Goal: Task Accomplishment & Management: Manage account settings

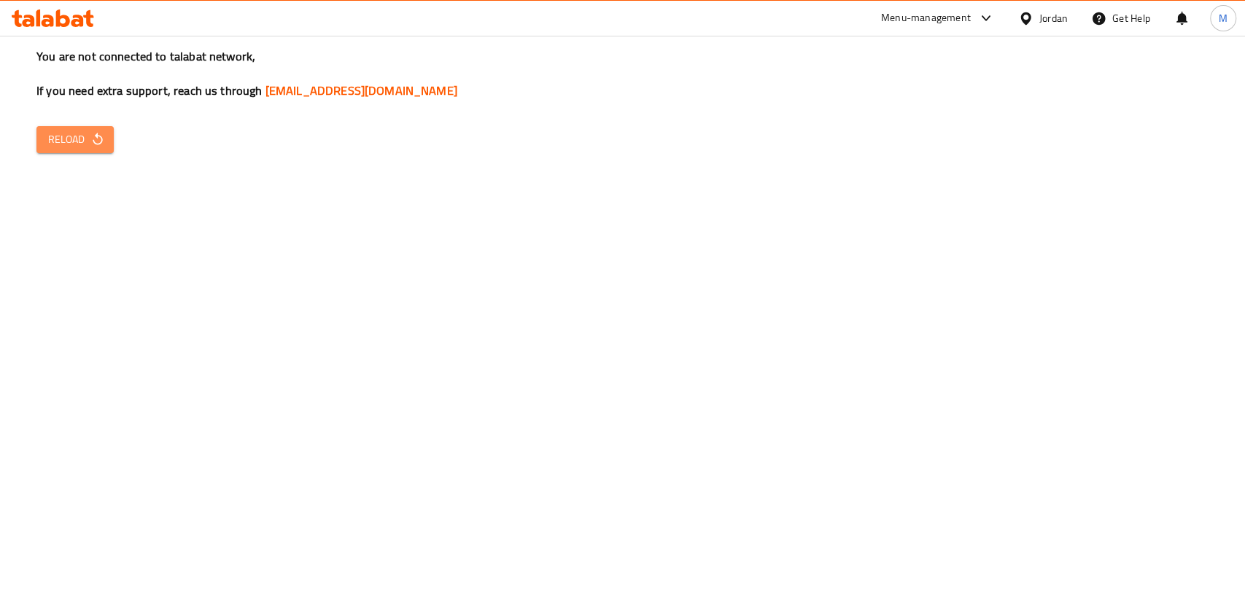
click at [61, 136] on span "Reload" at bounding box center [75, 140] width 54 height 18
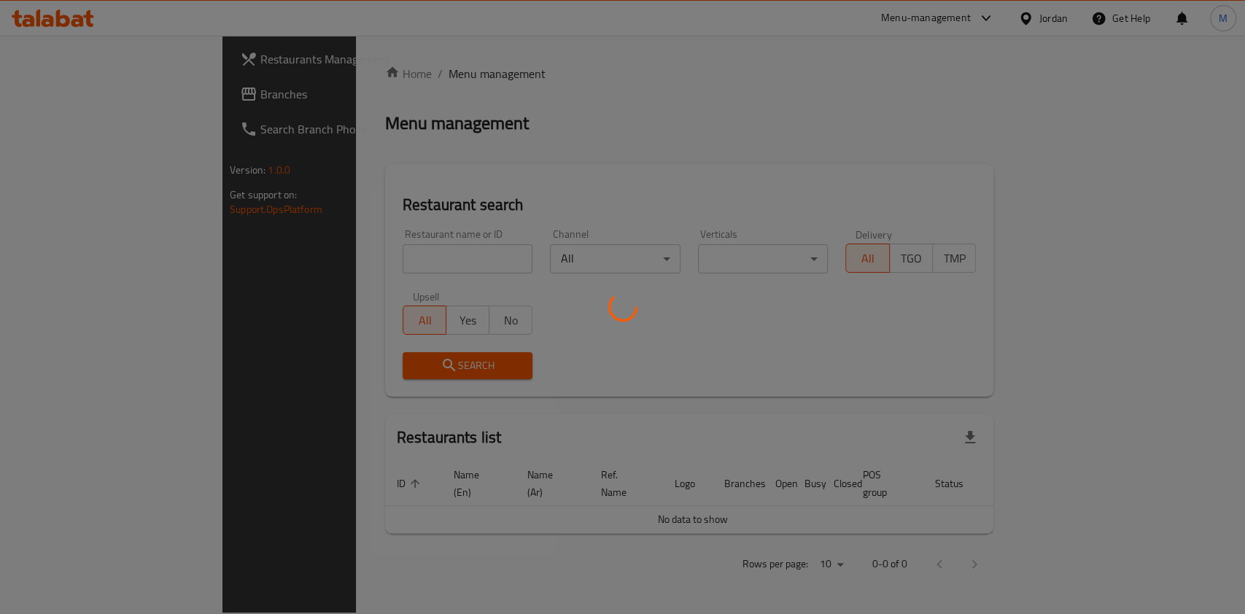
click at [412, 250] on div at bounding box center [622, 307] width 1245 height 614
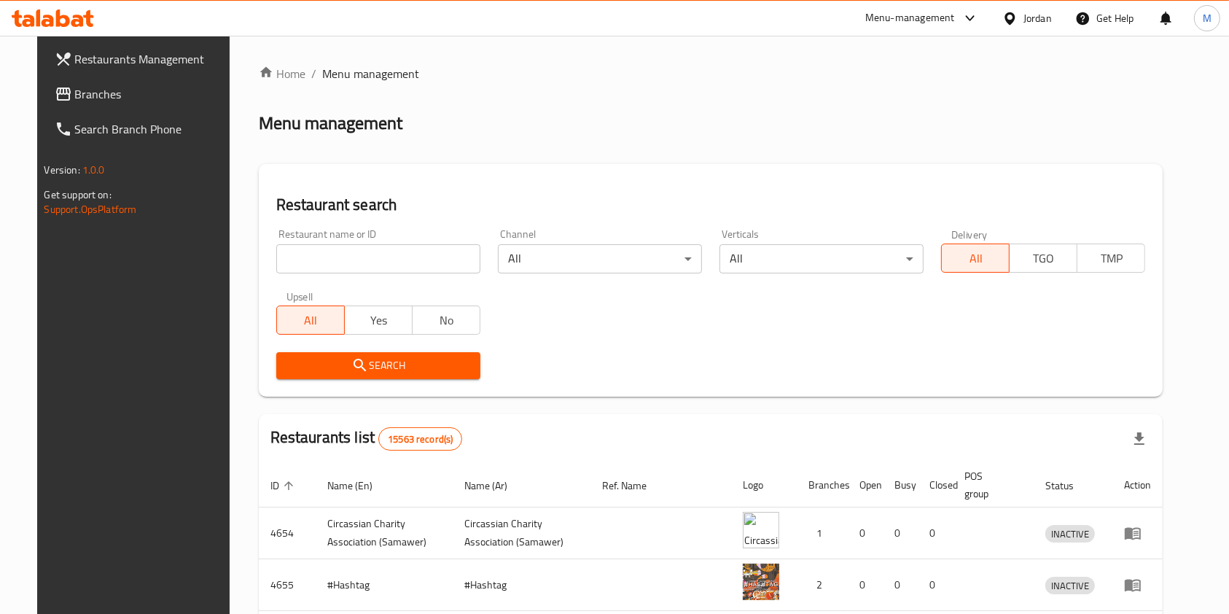
click at [415, 266] on input "search" at bounding box center [378, 258] width 204 height 29
type input "س"
type input "sow co"
click button "Search" at bounding box center [378, 365] width 204 height 27
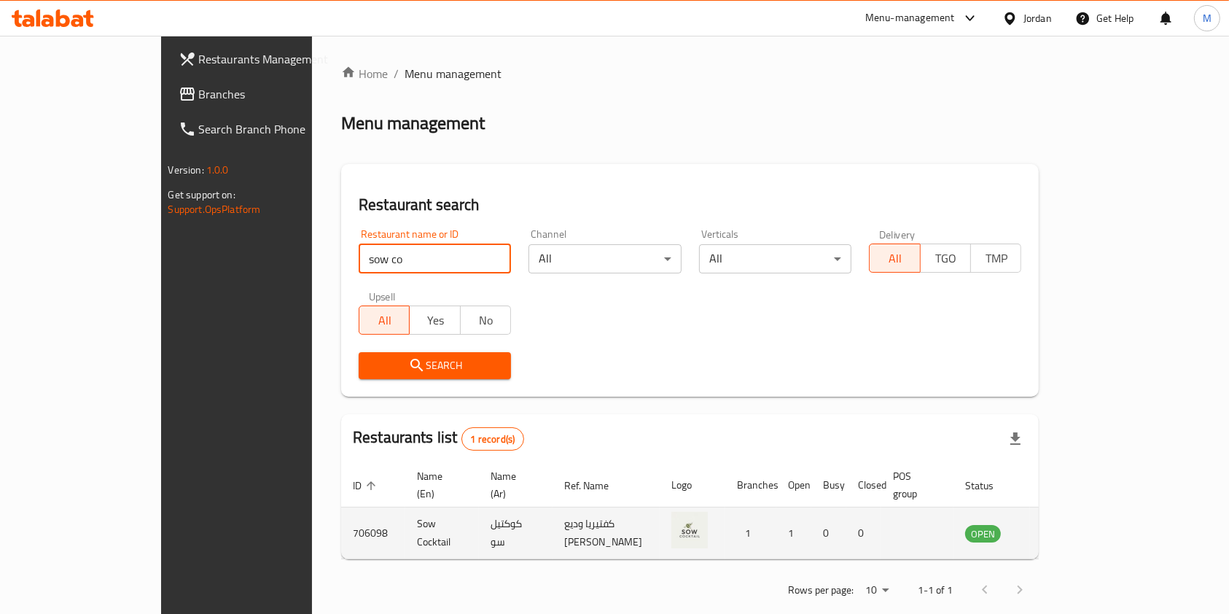
click at [1069, 524] on link "enhanced table" at bounding box center [1055, 532] width 27 height 17
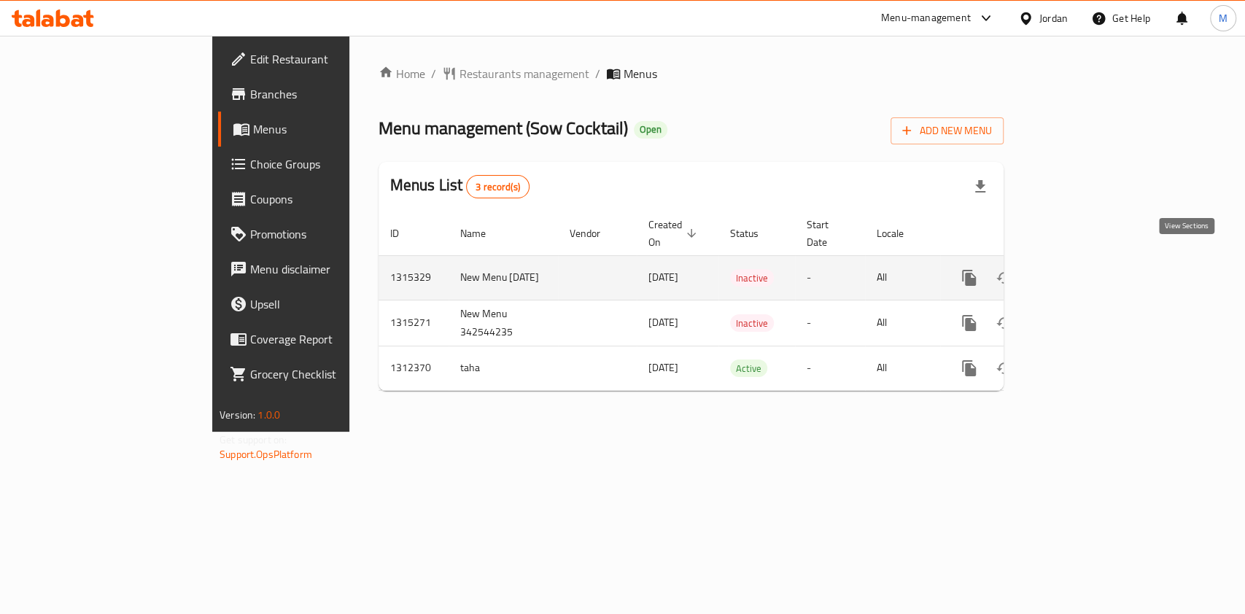
click at [1091, 263] on link "enhanced table" at bounding box center [1073, 277] width 35 height 35
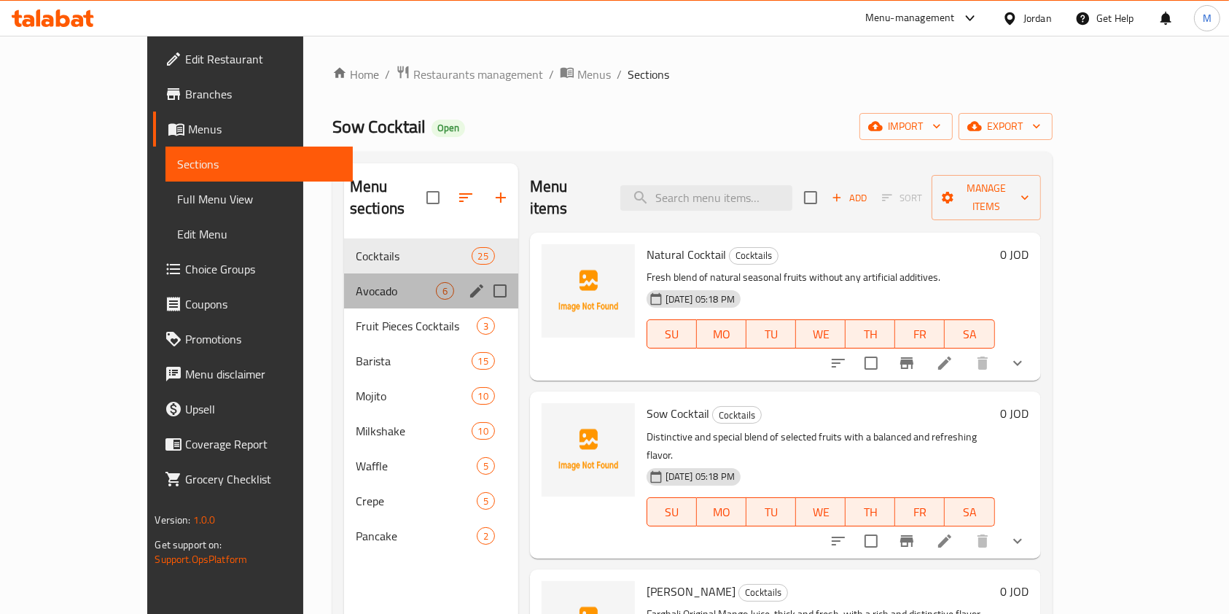
click at [344, 277] on div "Avocado 6" at bounding box center [431, 290] width 174 height 35
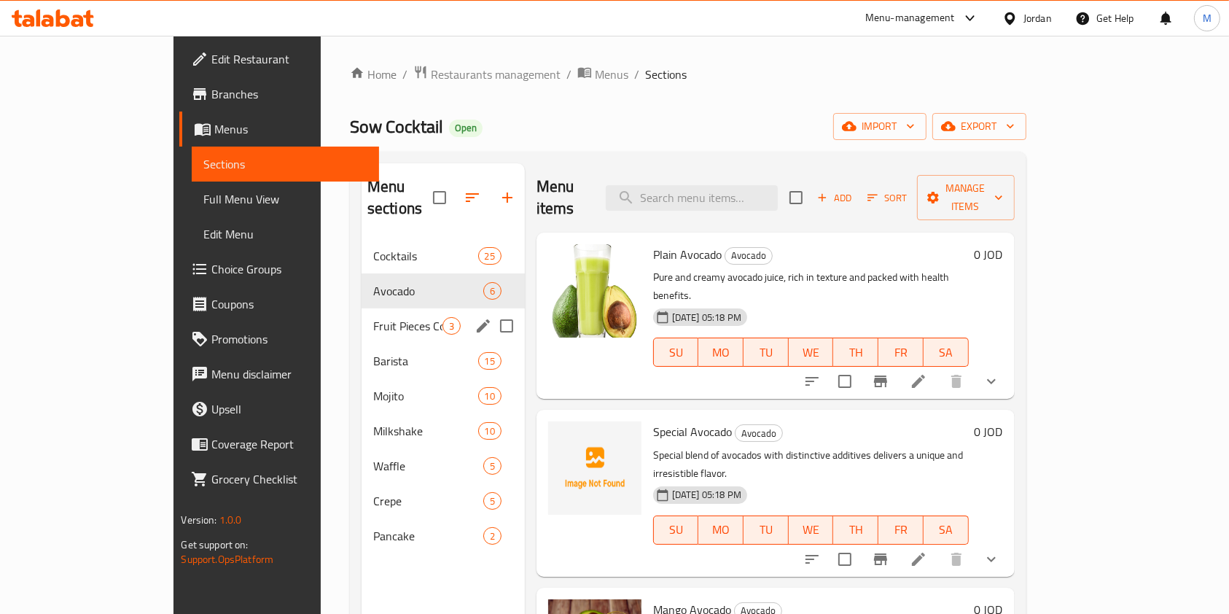
click at [373, 317] on span "Fruit Pieces Cocktails" at bounding box center [407, 325] width 69 height 17
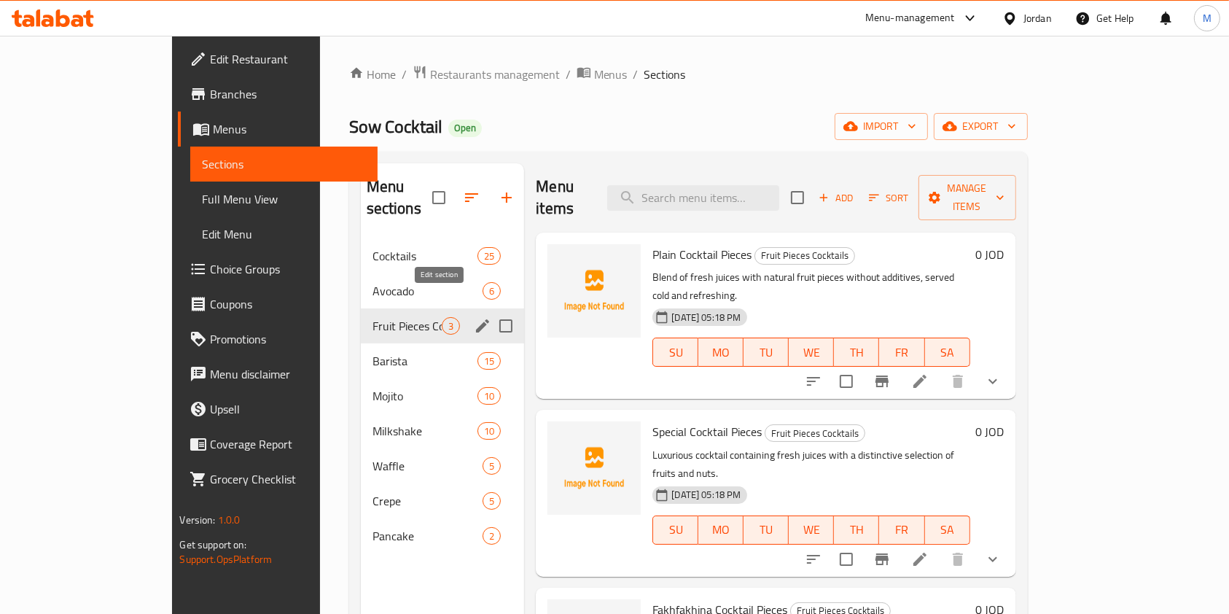
click at [474, 317] on icon "edit" at bounding box center [482, 325] width 17 height 17
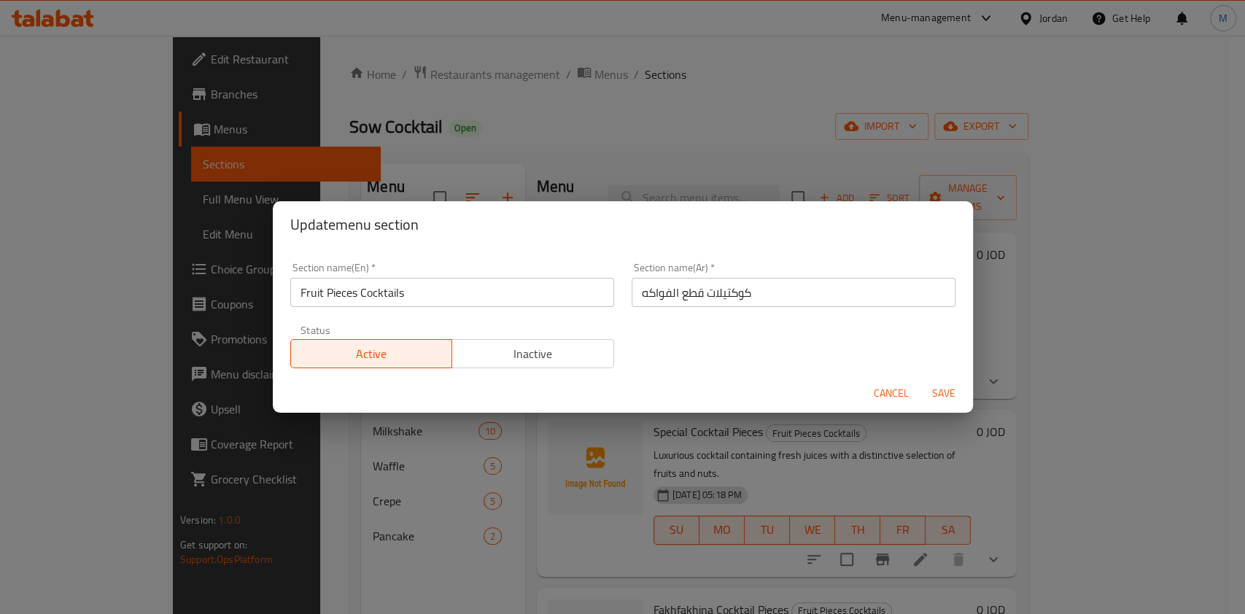
click at [795, 106] on div "Update menu section Section name(En)   * Fruit Pieces Cocktails Section name(En…" at bounding box center [622, 307] width 1245 height 614
click at [870, 388] on button "Cancel" at bounding box center [891, 393] width 47 height 27
